Goal: Navigation & Orientation: Find specific page/section

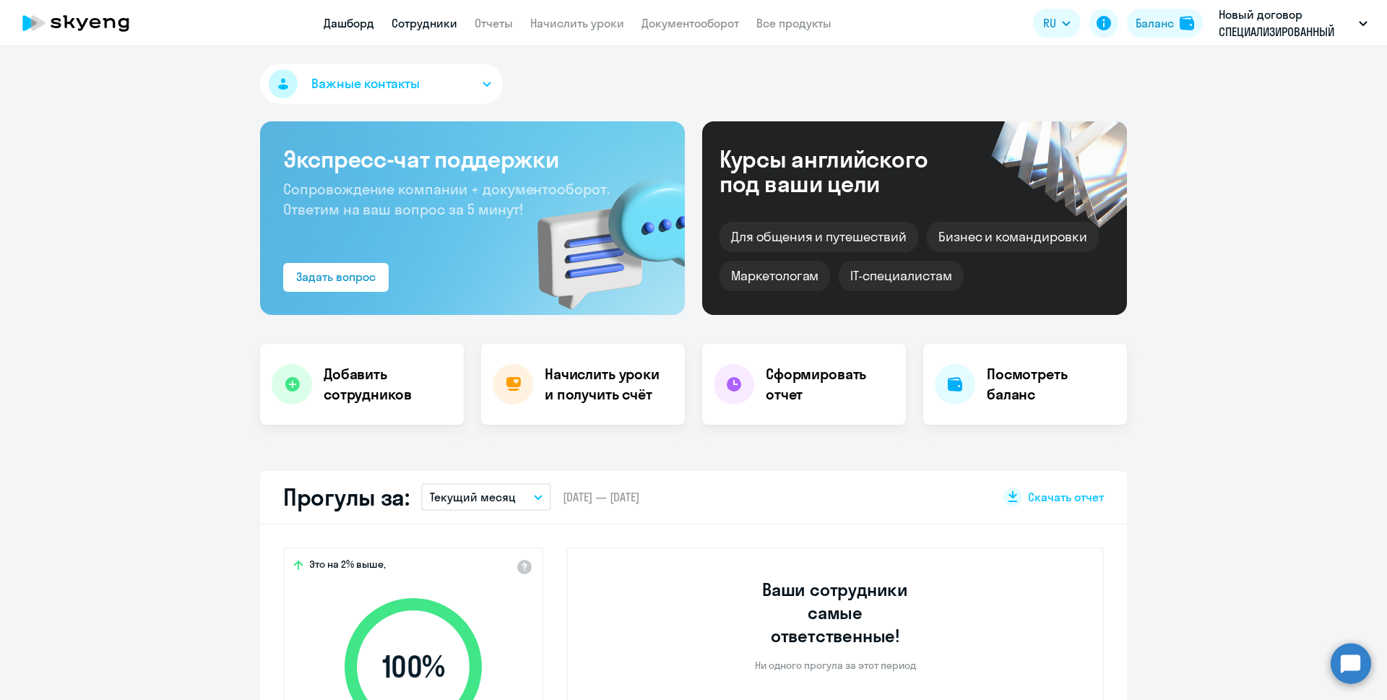
click at [419, 23] on link "Сотрудники" at bounding box center [425, 23] width 66 height 14
select select "30"
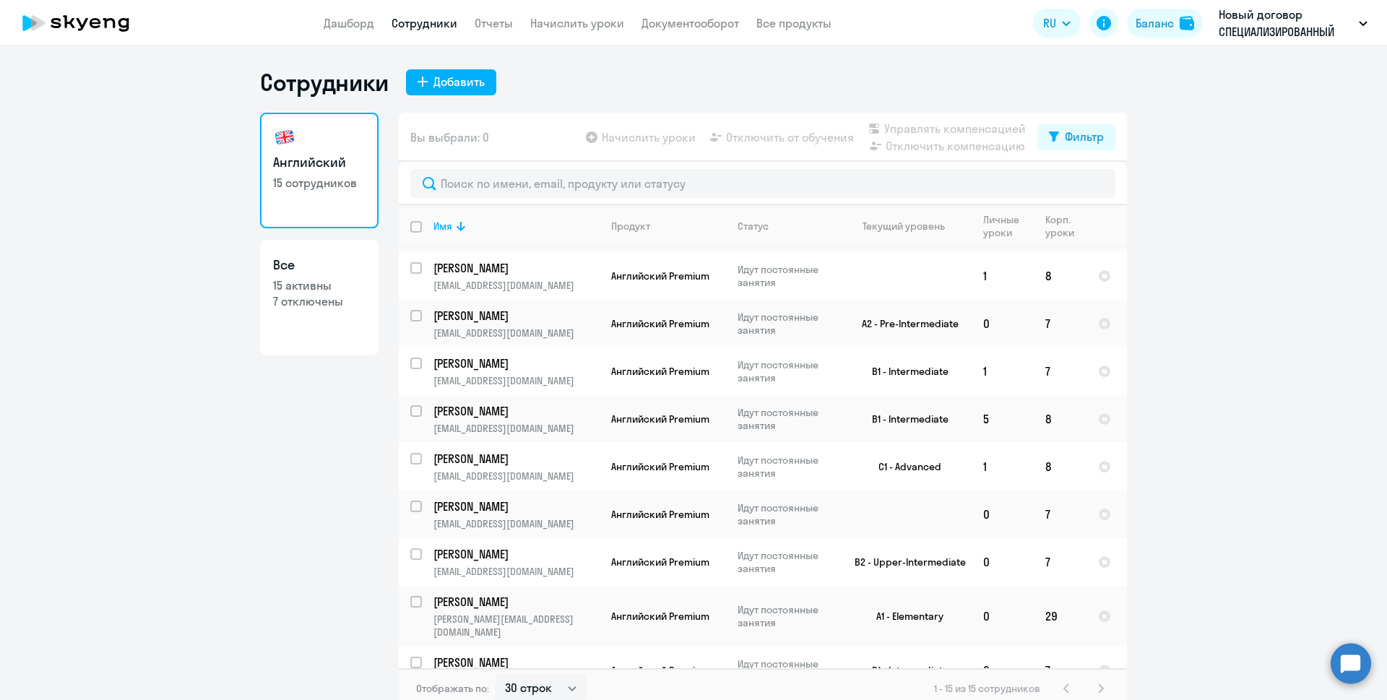
scroll to position [9, 0]
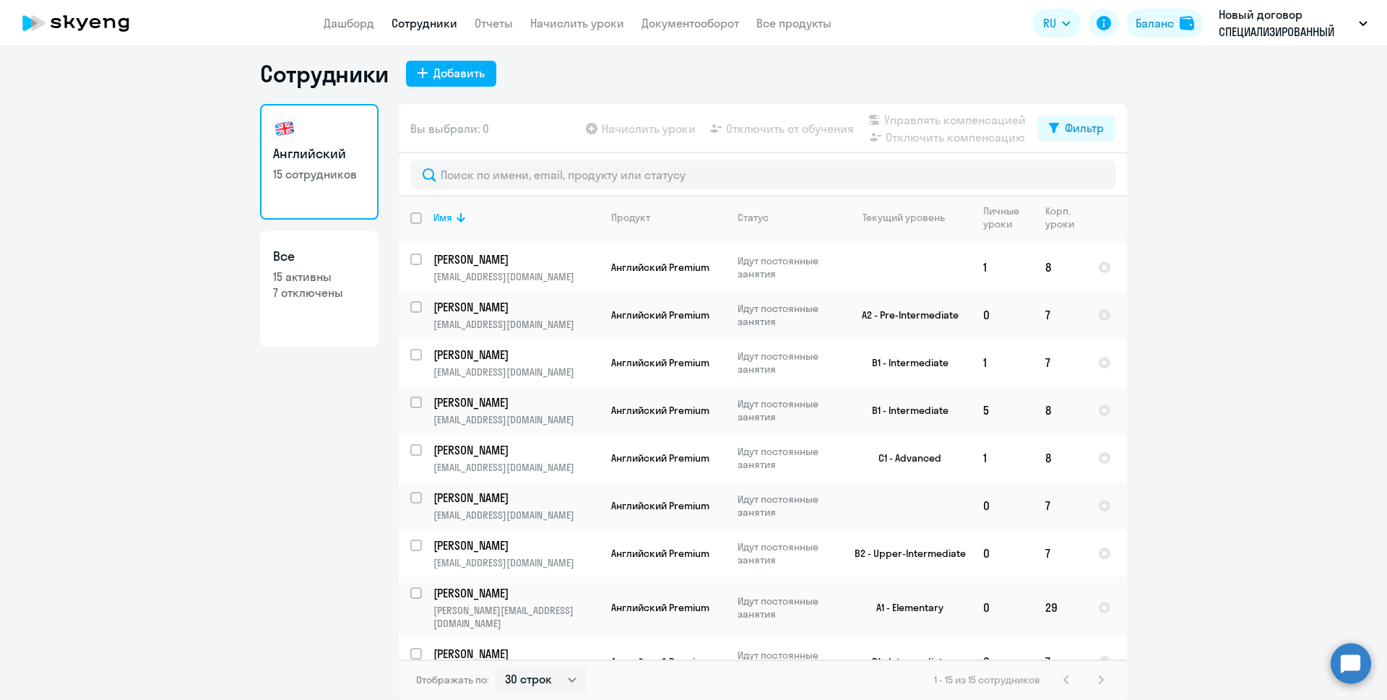
click at [1260, 368] on ng-component "Сотрудники Добавить Английский 15 сотрудников Все 15 активны 7 отключены Вы выб…" at bounding box center [693, 379] width 1387 height 641
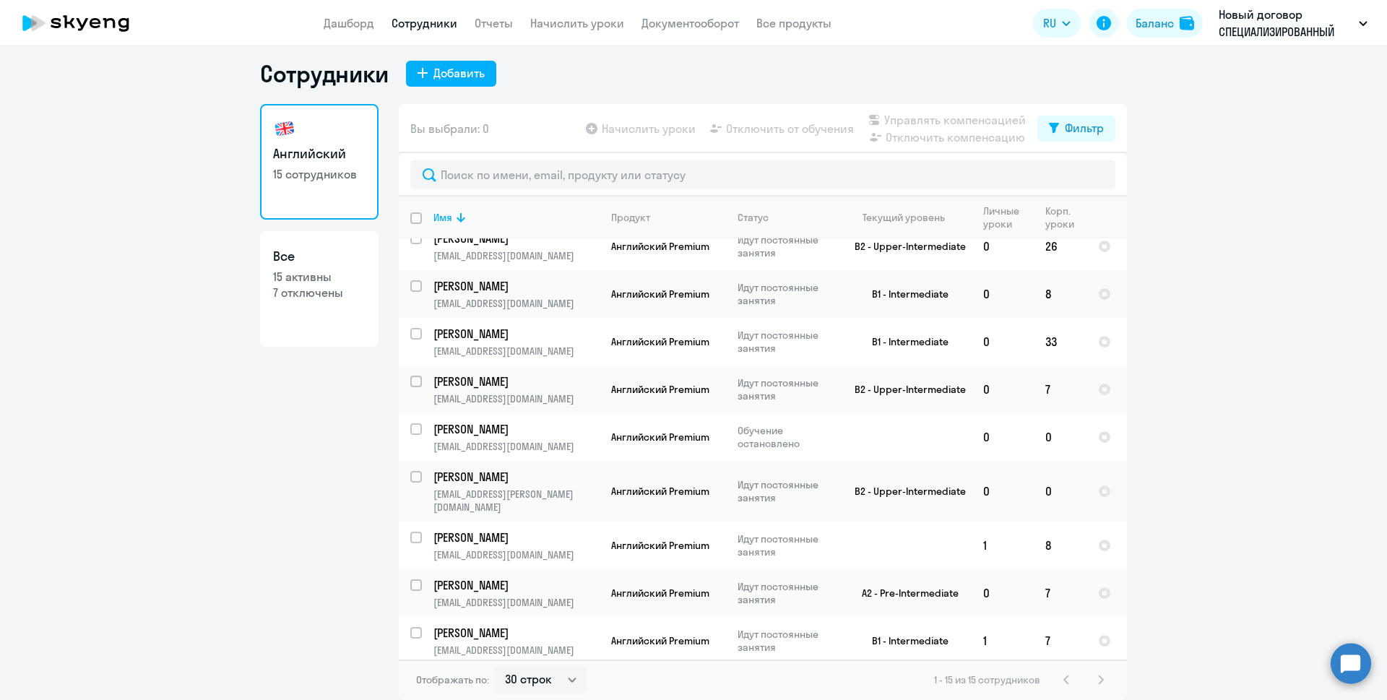
scroll to position [0, 0]
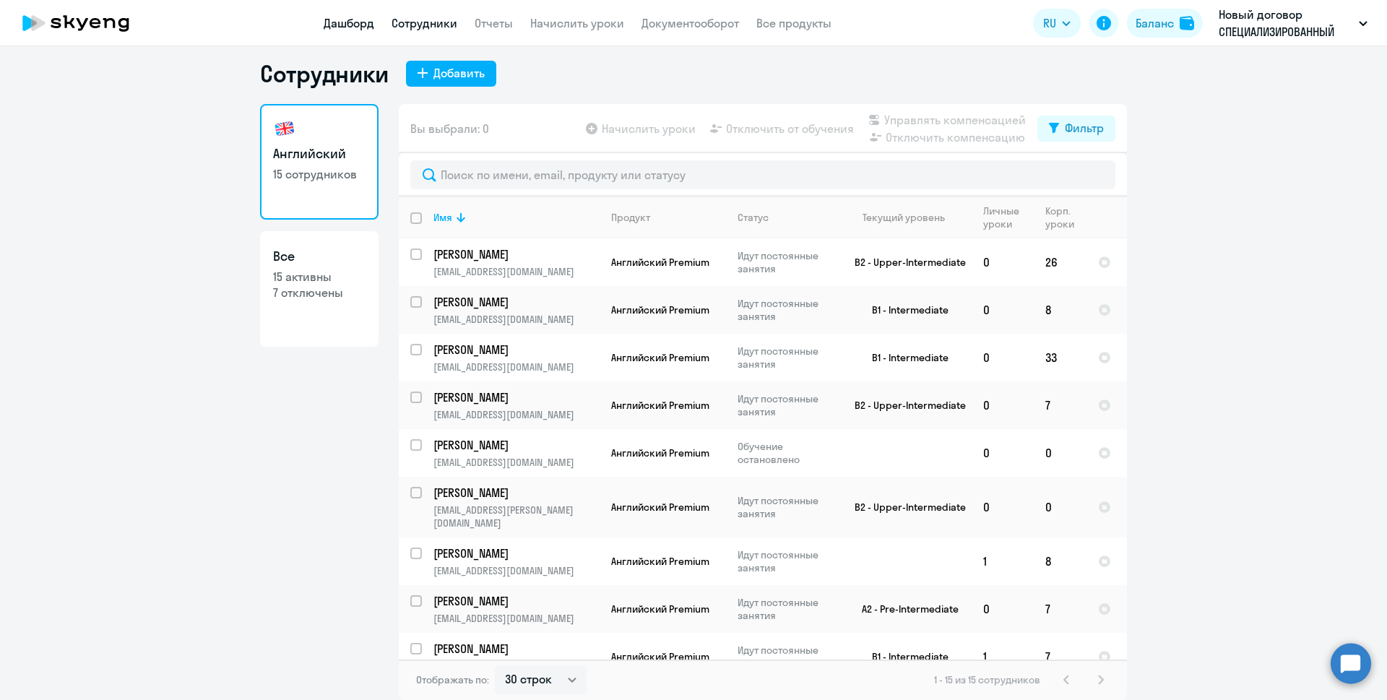
click at [345, 22] on link "Дашборд" at bounding box center [349, 23] width 51 height 14
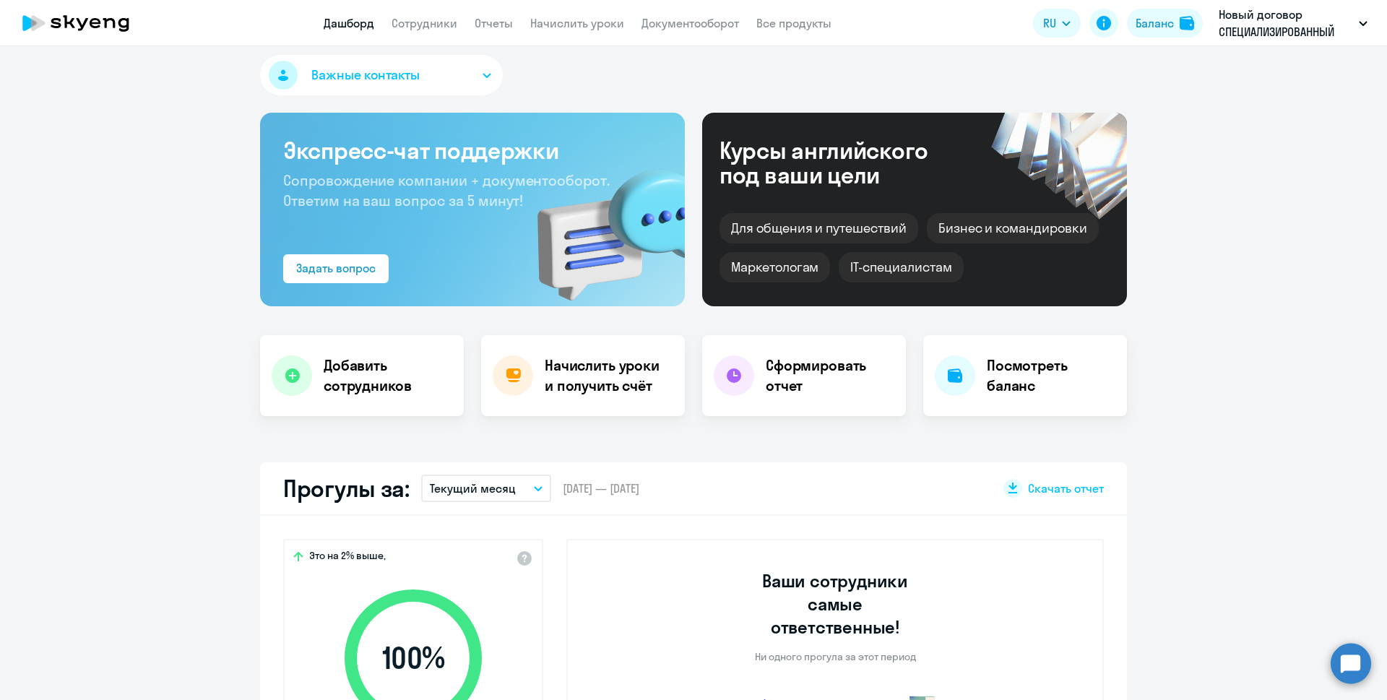
select select "30"
